Goal: Navigation & Orientation: Find specific page/section

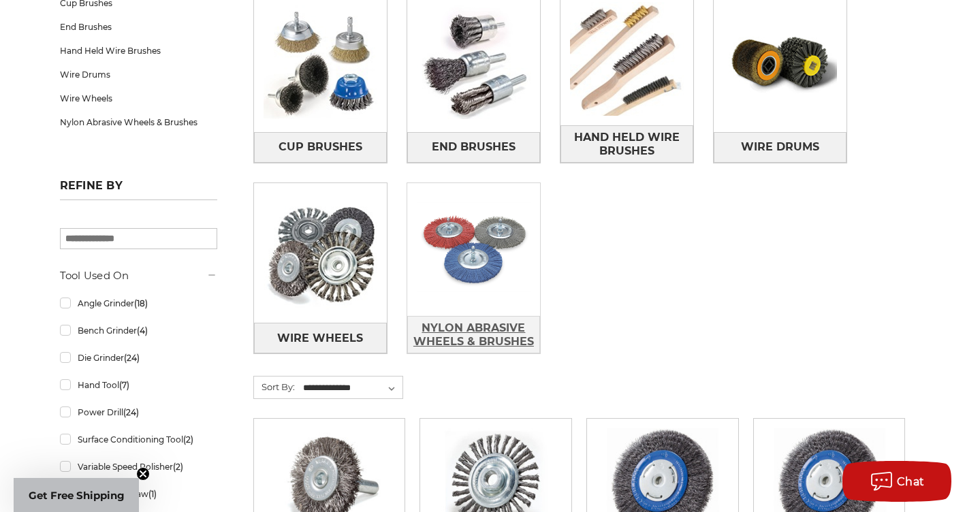
scroll to position [272, 0]
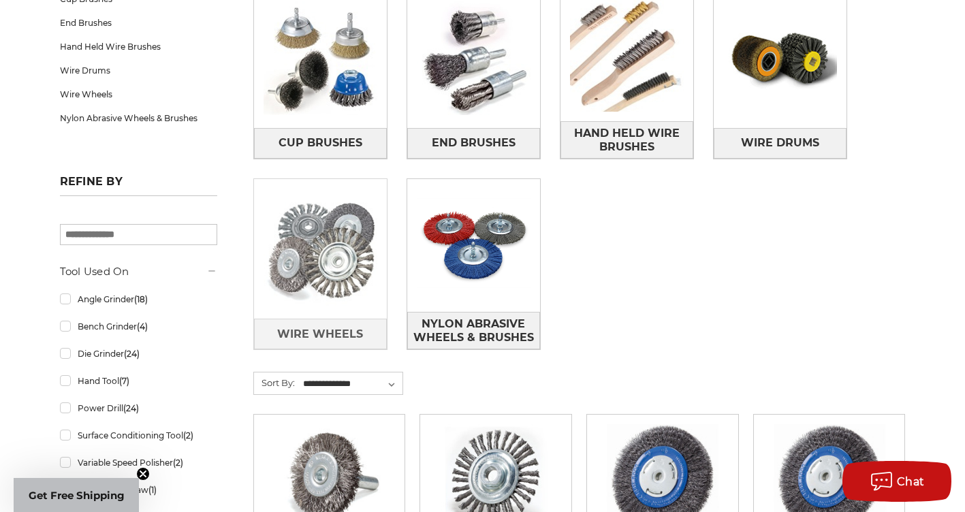
click at [323, 294] on img at bounding box center [320, 249] width 133 height 133
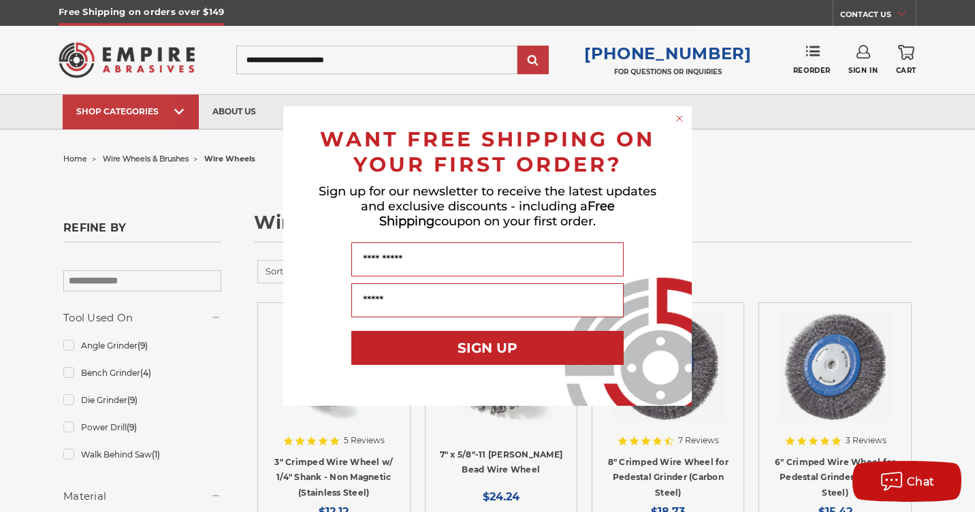
click at [680, 118] on icon "Close dialog" at bounding box center [679, 118] width 5 height 5
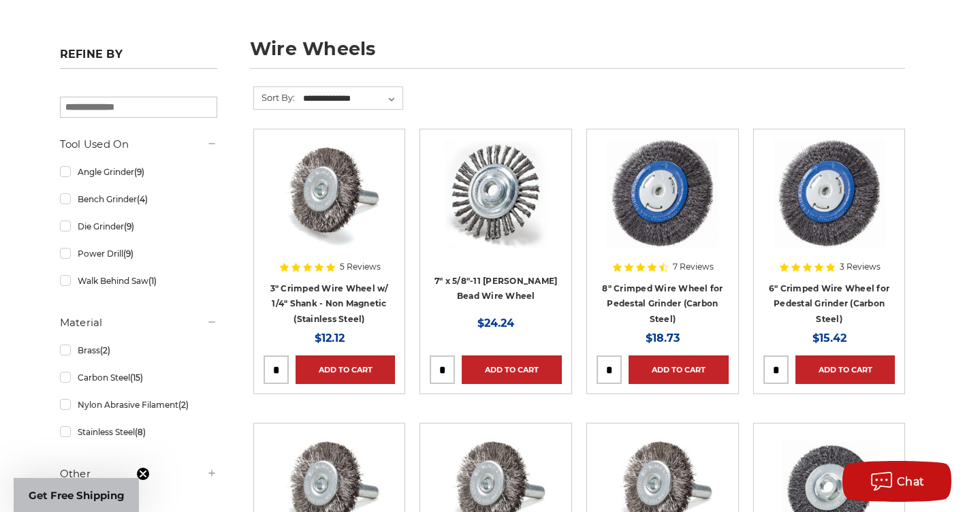
scroll to position [204, 0]
